Goal: Find specific page/section: Find specific page/section

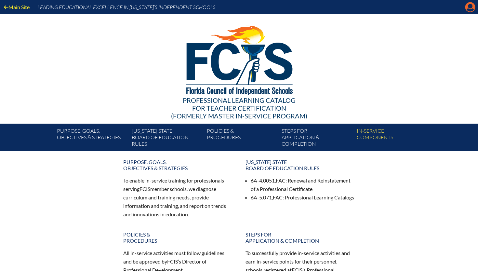
click at [470, 8] on icon at bounding box center [470, 7] width 10 height 10
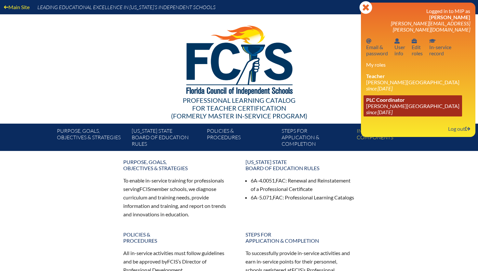
click at [397, 98] on link "PLC Coordinator Lake Mary Preparatory School since 2019 Jul 1" at bounding box center [412, 105] width 98 height 21
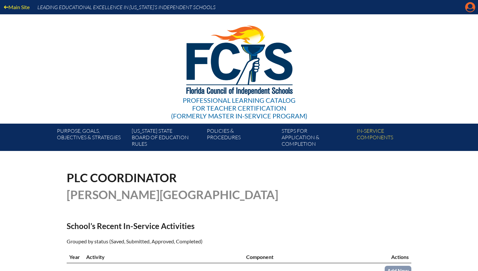
click at [471, 7] on icon "Manage account" at bounding box center [470, 7] width 10 height 10
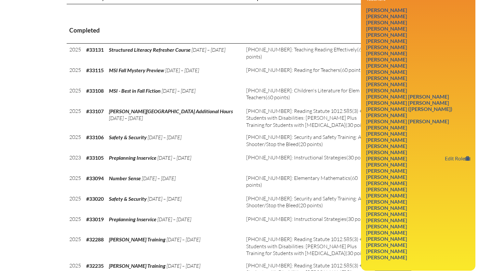
scroll to position [240, 0]
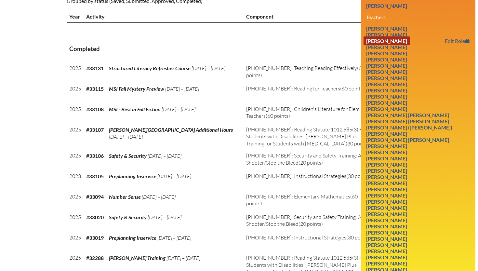
click at [410, 37] on link "[PERSON_NAME]" at bounding box center [386, 40] width 46 height 9
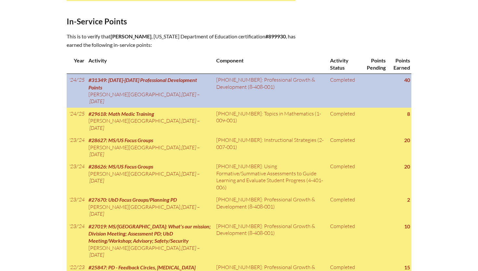
scroll to position [308, 0]
